Goal: Information Seeking & Learning: Learn about a topic

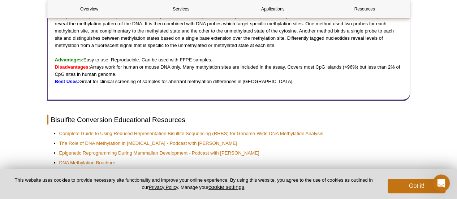
scroll to position [882, 0]
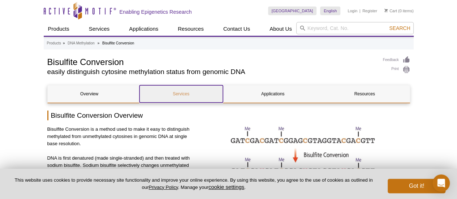
click at [179, 91] on link "Services" at bounding box center [182, 93] width 84 height 17
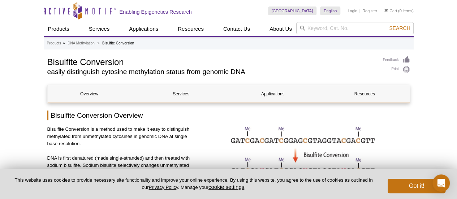
drag, startPoint x: 48, startPoint y: 60, endPoint x: 139, endPoint y: 61, distance: 90.4
click at [139, 61] on h1 "Bisulfite Conversion" at bounding box center [211, 61] width 329 height 11
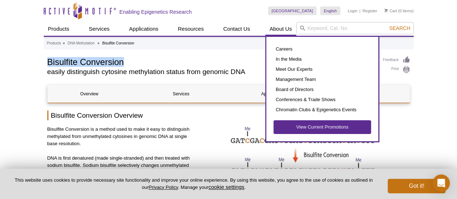
copy h1 "Bisulfite Conversion"
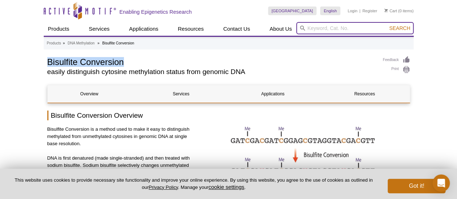
click at [337, 27] on input "search" at bounding box center [355, 28] width 118 height 12
paste input "Bisulfite Conversion"
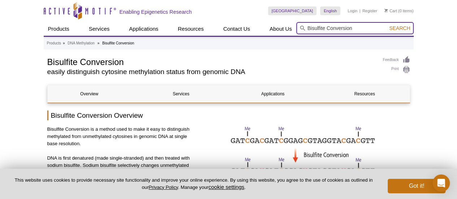
type input "Bisulfite Conversion"
click at [387, 25] on button "Search" at bounding box center [399, 28] width 25 height 7
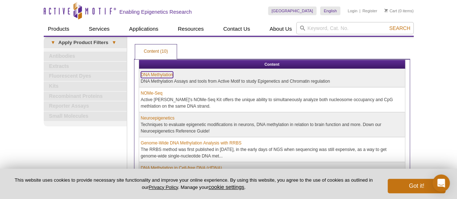
click at [162, 74] on link "DNA Methylation" at bounding box center [157, 75] width 32 height 7
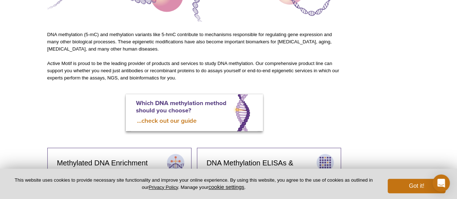
scroll to position [234, 0]
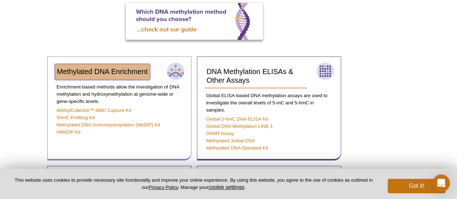
click at [97, 76] on link "Methylated DNA Enrichment" at bounding box center [102, 72] width 95 height 16
click at [85, 69] on span "Methylated DNA Enrichment" at bounding box center [102, 72] width 91 height 8
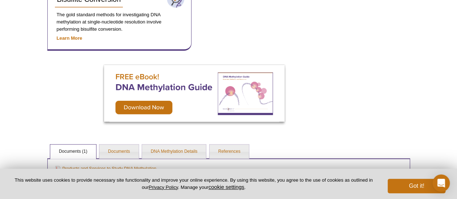
scroll to position [523, 0]
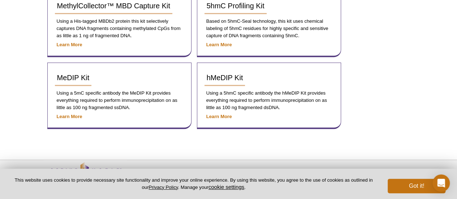
scroll to position [161, 0]
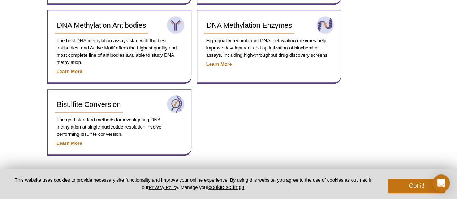
scroll to position [273, 0]
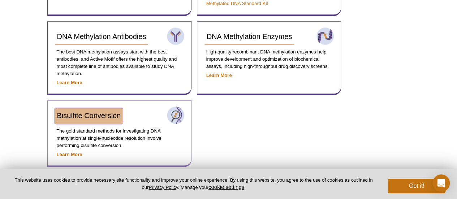
click at [84, 118] on span "Bisulfite Conversion" at bounding box center [89, 116] width 64 height 8
click at [92, 115] on span "Bisulfite Conversion" at bounding box center [89, 116] width 64 height 8
click at [106, 116] on span "Bisulfite Conversion" at bounding box center [89, 116] width 64 height 8
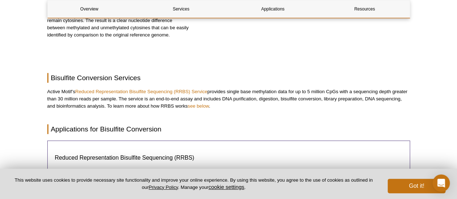
scroll to position [51, 0]
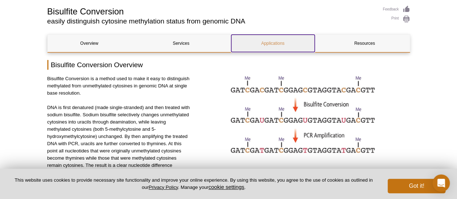
click at [274, 49] on link "Applications" at bounding box center [273, 43] width 84 height 17
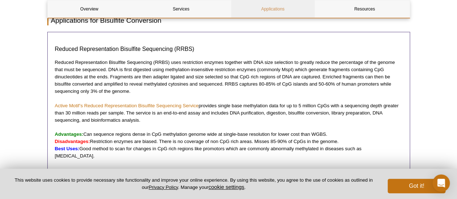
scroll to position [296, 0]
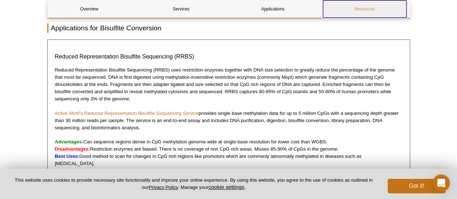
click at [361, 6] on link "Resources" at bounding box center [365, 8] width 84 height 17
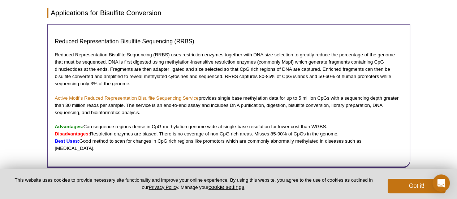
scroll to position [51, 0]
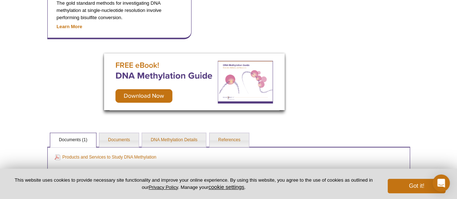
scroll to position [559, 0]
